Goal: Communication & Community: Ask a question

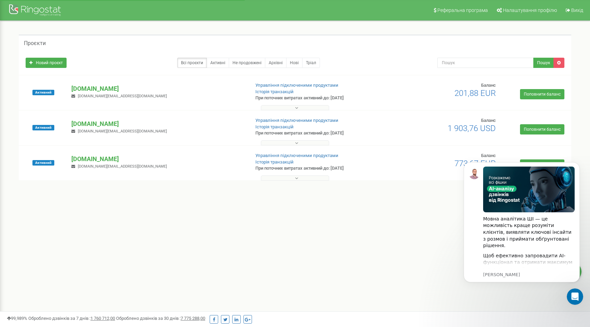
click at [404, 276] on div "Реферальна програма Налаштування профілю Вихід Проєкти Новий проєкт Всі проєкти…" at bounding box center [295, 205] width 590 height 410
click at [568, 295] on div "Відкрити програму для спілкування Intercom" at bounding box center [574, 295] width 23 height 23
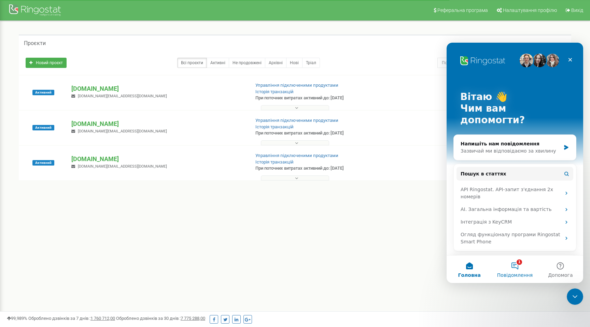
click at [518, 273] on span "Повідомлення" at bounding box center [515, 275] width 36 height 5
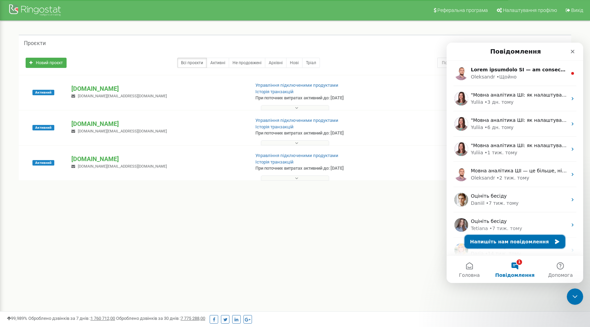
click at [528, 244] on button "Напишіть нам повідомлення" at bounding box center [515, 242] width 101 height 14
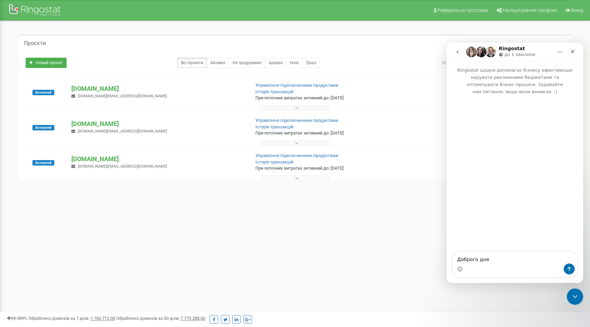
type textarea "Доброго дня"
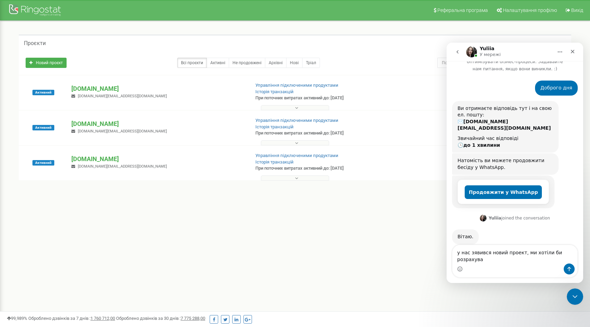
scroll to position [30, 0]
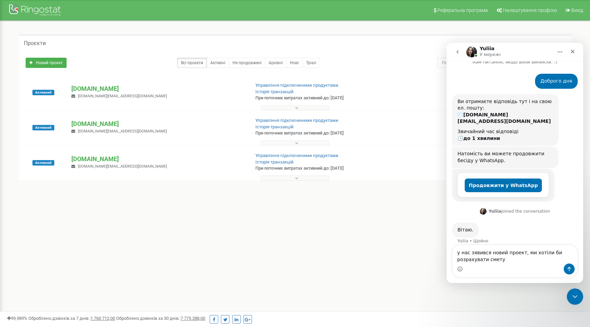
type textarea "у нас зявився новий проект, ми хотіли би розрахувати смету"
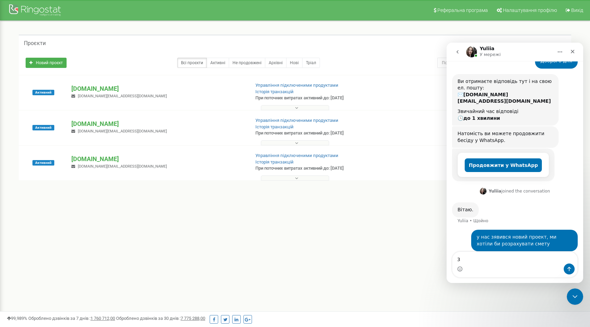
type textarea "3"
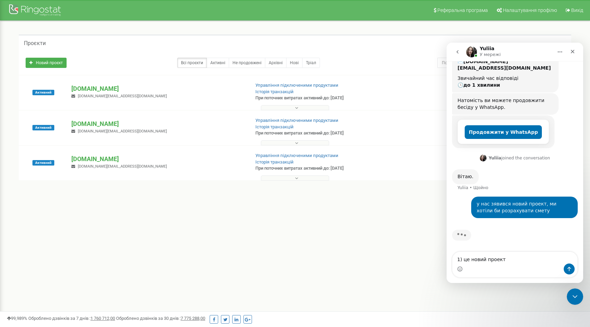
scroll to position [83, 0]
click at [465, 261] on textarea "1) це новий проект 2) 3 динамічних номери" at bounding box center [514, 254] width 125 height 18
click at [527, 260] on textarea "1) це новий проект 2) 3ри динамічних номери" at bounding box center [514, 254] width 125 height 18
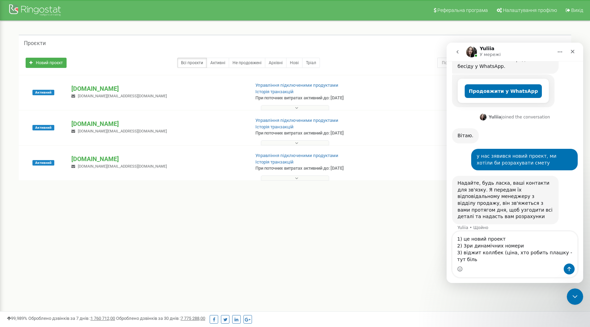
scroll to position [124, 0]
drag, startPoint x: 507, startPoint y: 263, endPoint x: 459, endPoint y: 236, distance: 54.7
click at [459, 237] on textarea "1) це новий проект 2) 3ри динамічних номери 3) віджит коллбек (ціна, хто робить…" at bounding box center [514, 247] width 125 height 32
type textarea "1"
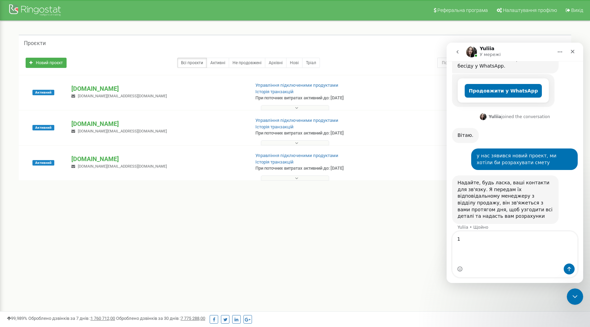
scroll to position [104, 0]
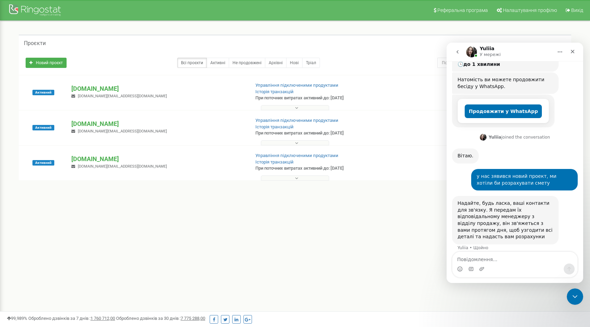
type textarea "Т"
type textarea "0951632409"
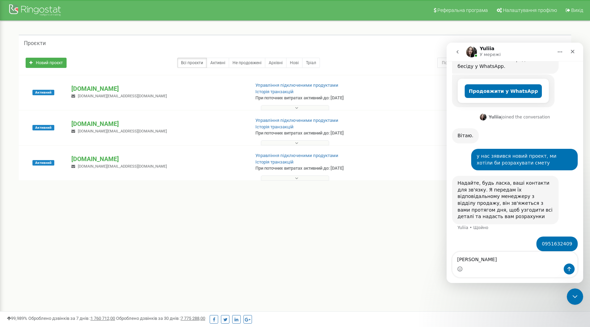
type textarea "[PERSON_NAME]"
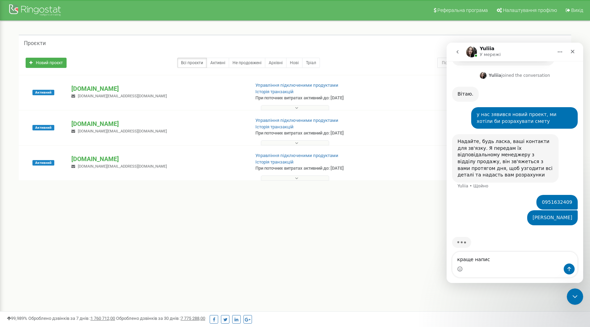
scroll to position [166, 0]
type textarea "краще написати у ТГ"
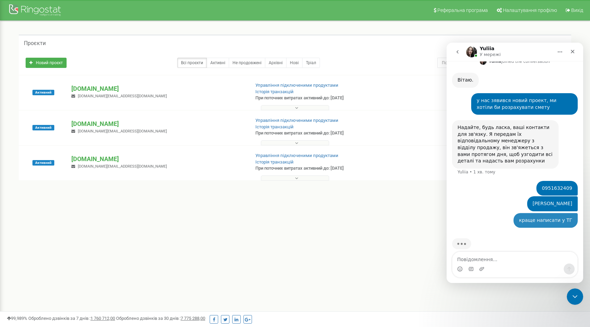
scroll to position [182, 0]
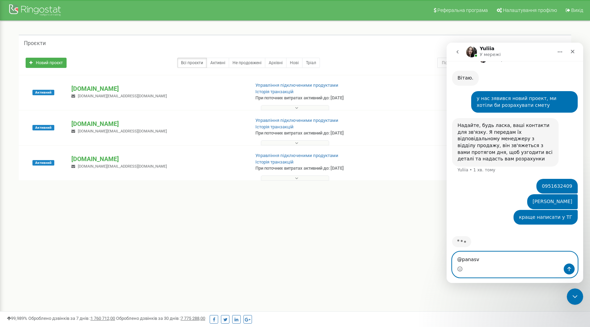
type textarea "@panasvv"
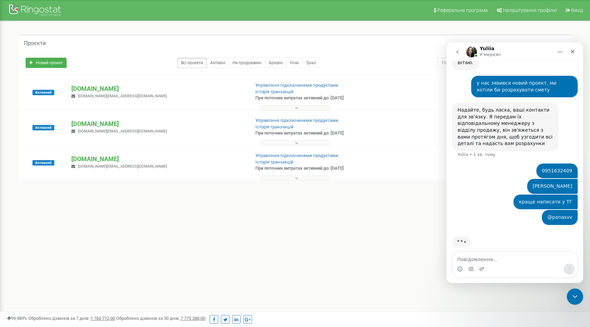
click at [478, 179] on div "[PERSON_NAME] ОН • Щойно" at bounding box center [515, 187] width 126 height 16
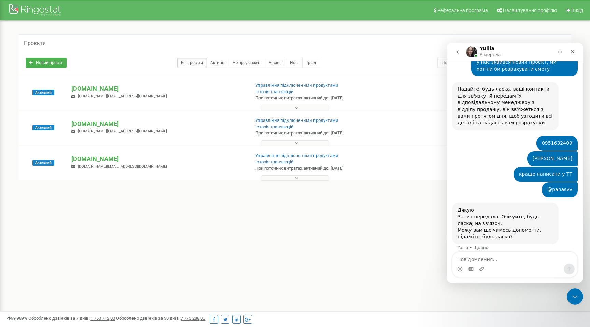
scroll to position [218, 0]
click at [470, 260] on textarea "Повідомлення..." at bounding box center [514, 258] width 125 height 12
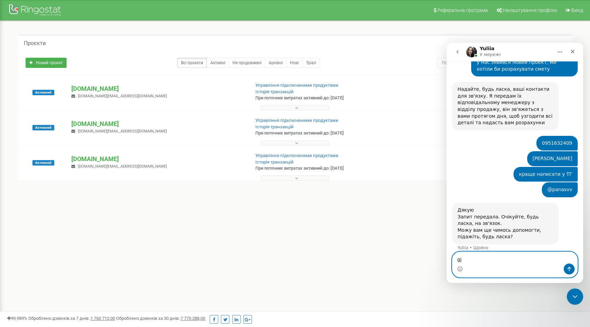
type textarea "g"
type textarea "поки все гуд"
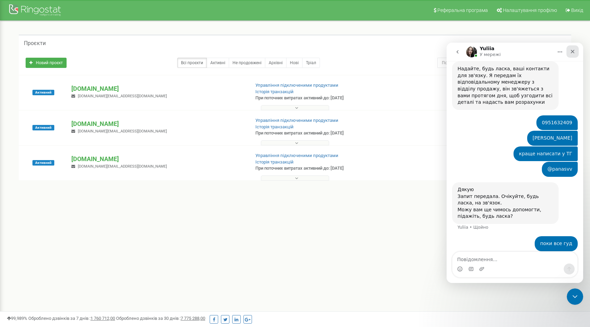
click at [573, 53] on icon "Закрити" at bounding box center [572, 51] width 5 height 5
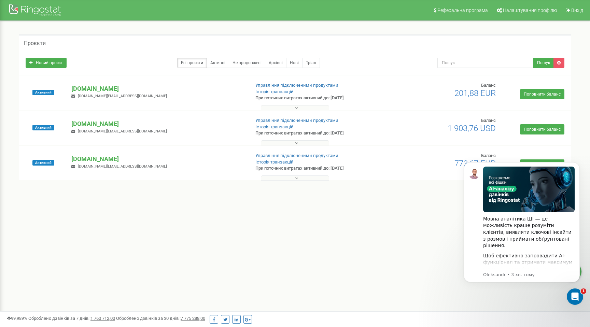
scroll to position [265, 0]
